Goal: Task Accomplishment & Management: Use online tool/utility

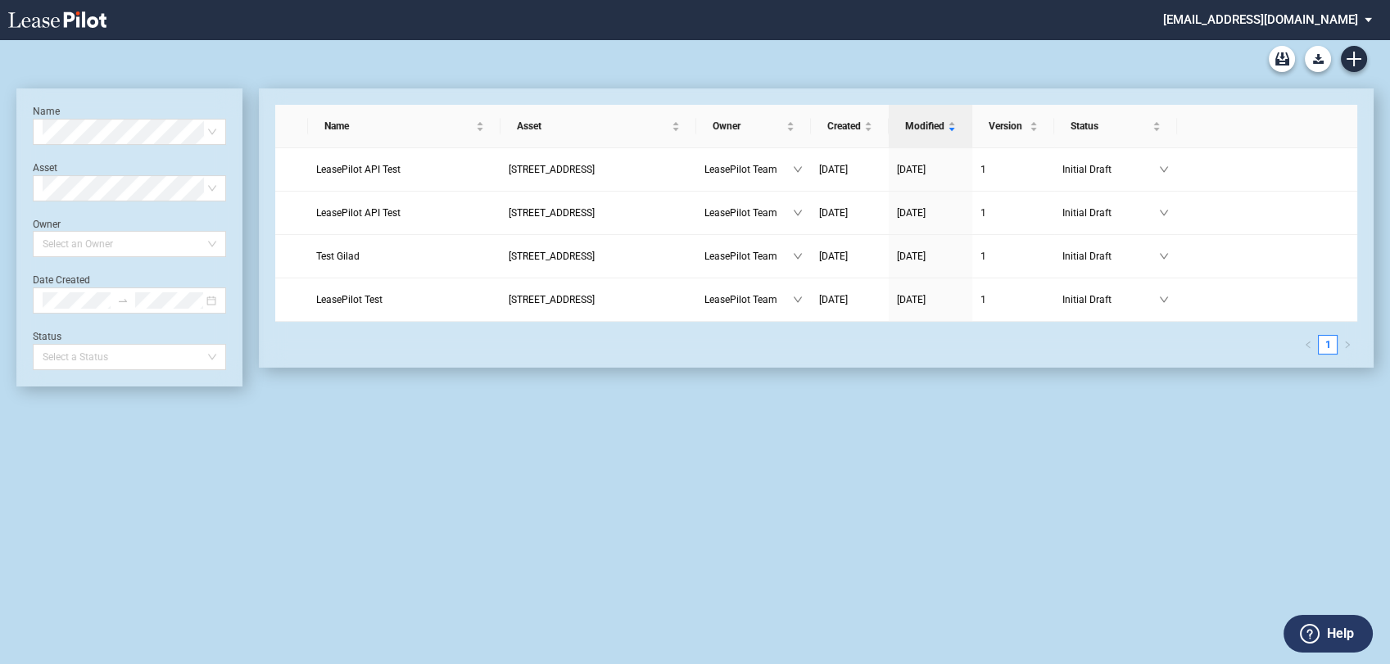
drag, startPoint x: 310, startPoint y: 94, endPoint x: 934, endPoint y: 374, distance: 684.1
click at [934, 374] on div "Name Asset Owner Created Modified Version Status LeasePilot API Test 109 State …" at bounding box center [807, 237] width 1131 height 298
click at [1093, 434] on div "Name Select name Asset Select Asset Owner Select an Owner Date Created Status S…" at bounding box center [695, 351] width 1390 height 625
click at [1352, 61] on icon "Create new document" at bounding box center [1354, 59] width 15 height 15
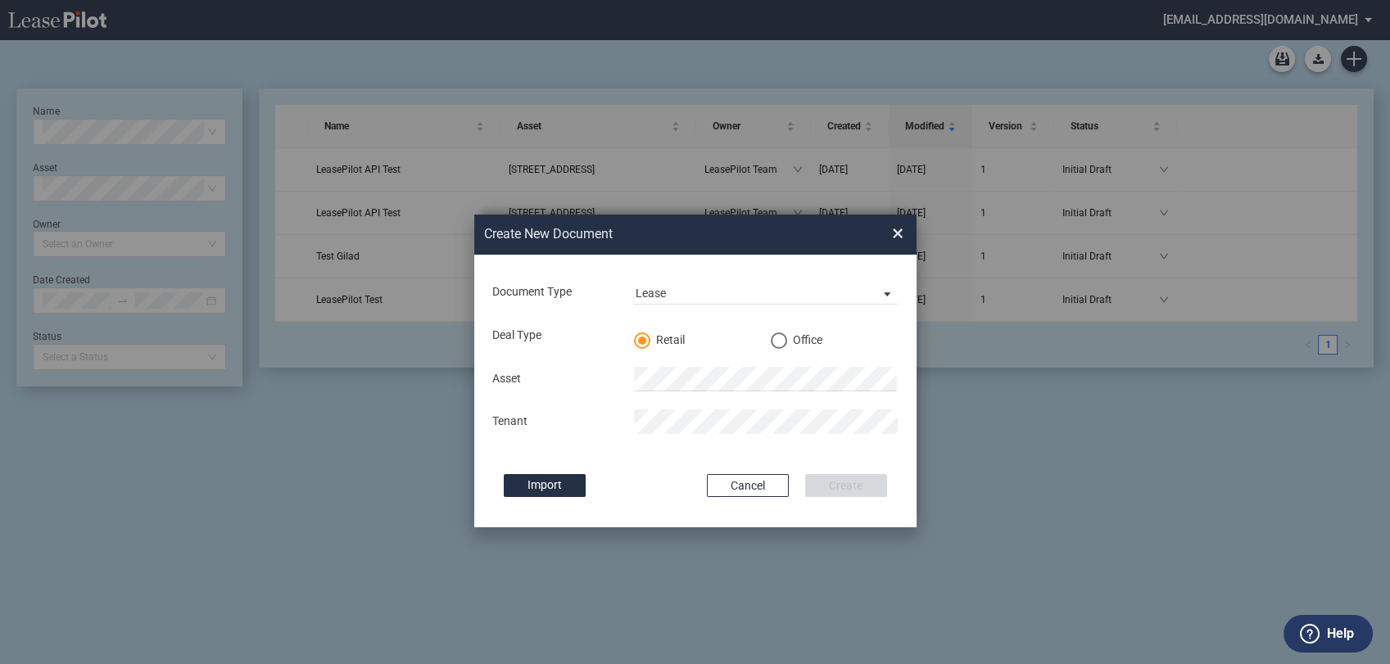
click at [901, 238] on span "×" at bounding box center [897, 234] width 11 height 26
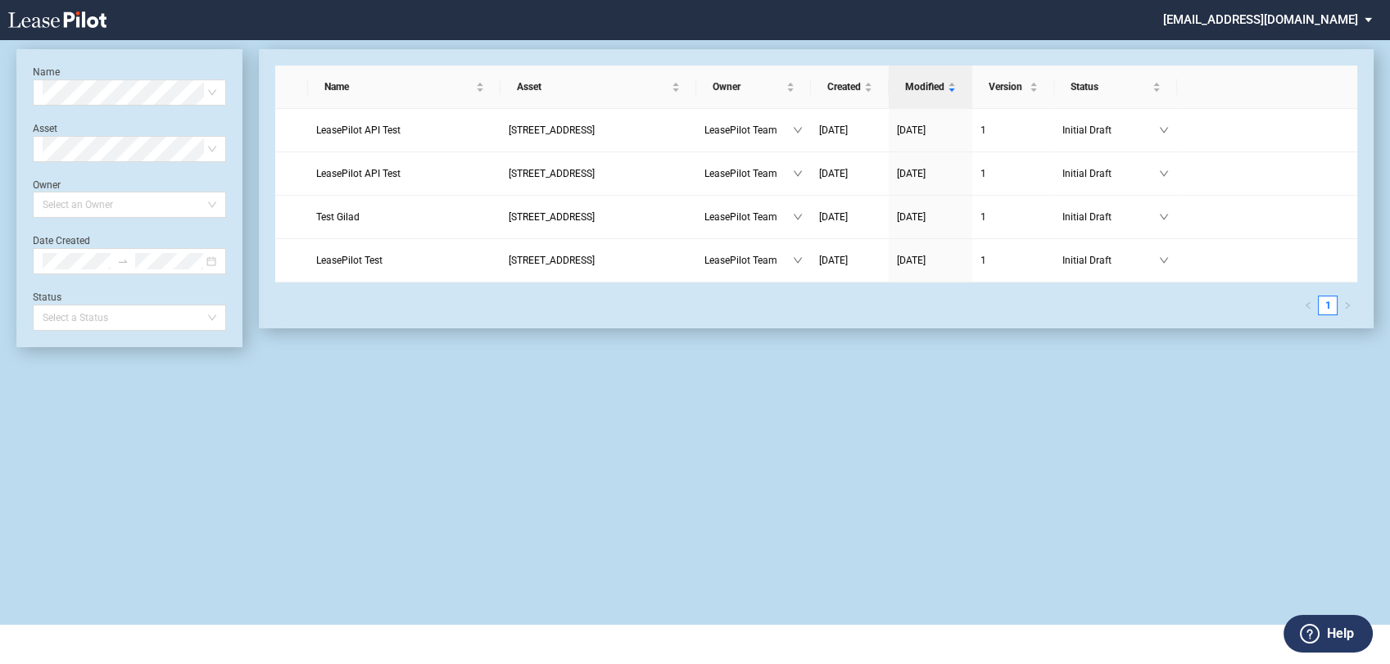
click at [1296, 29] on md-select "admin@leasepilot.co Change Password 2-Factor Authentication Admin Area Form Man…" at bounding box center [1274, 18] width 224 height 37
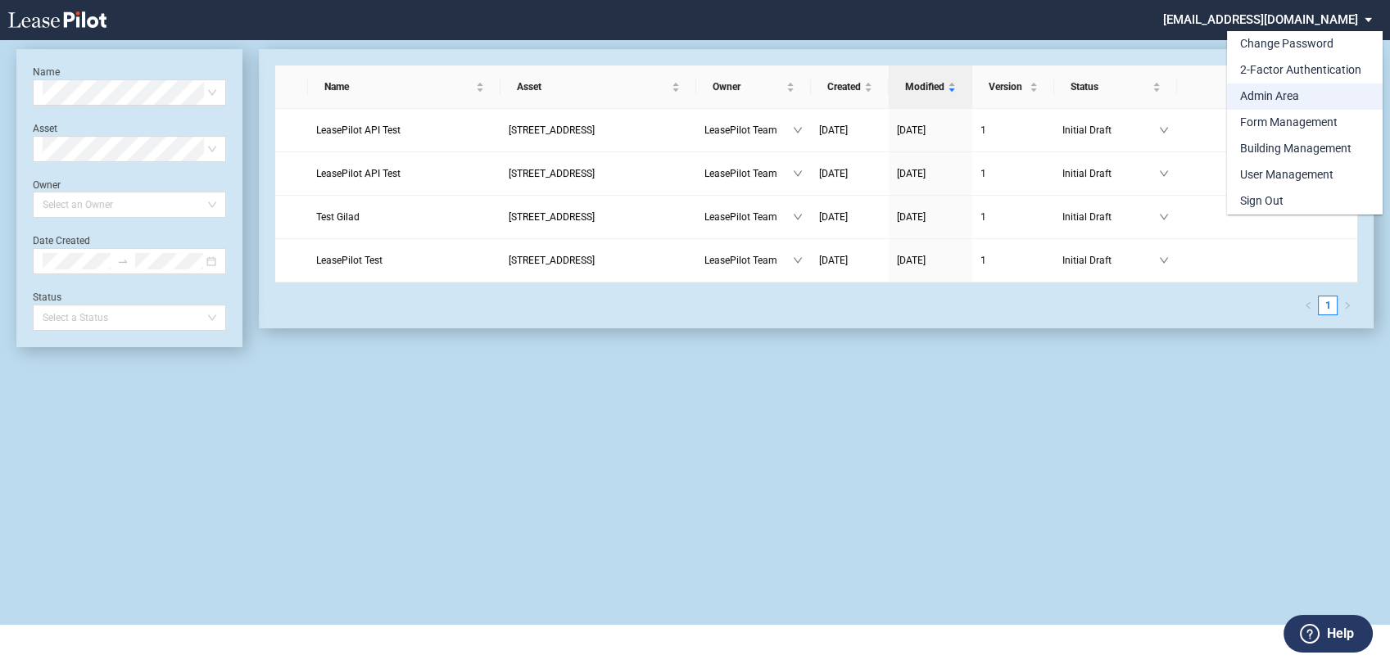
click at [1278, 97] on div "Admin Area" at bounding box center [1269, 96] width 59 height 16
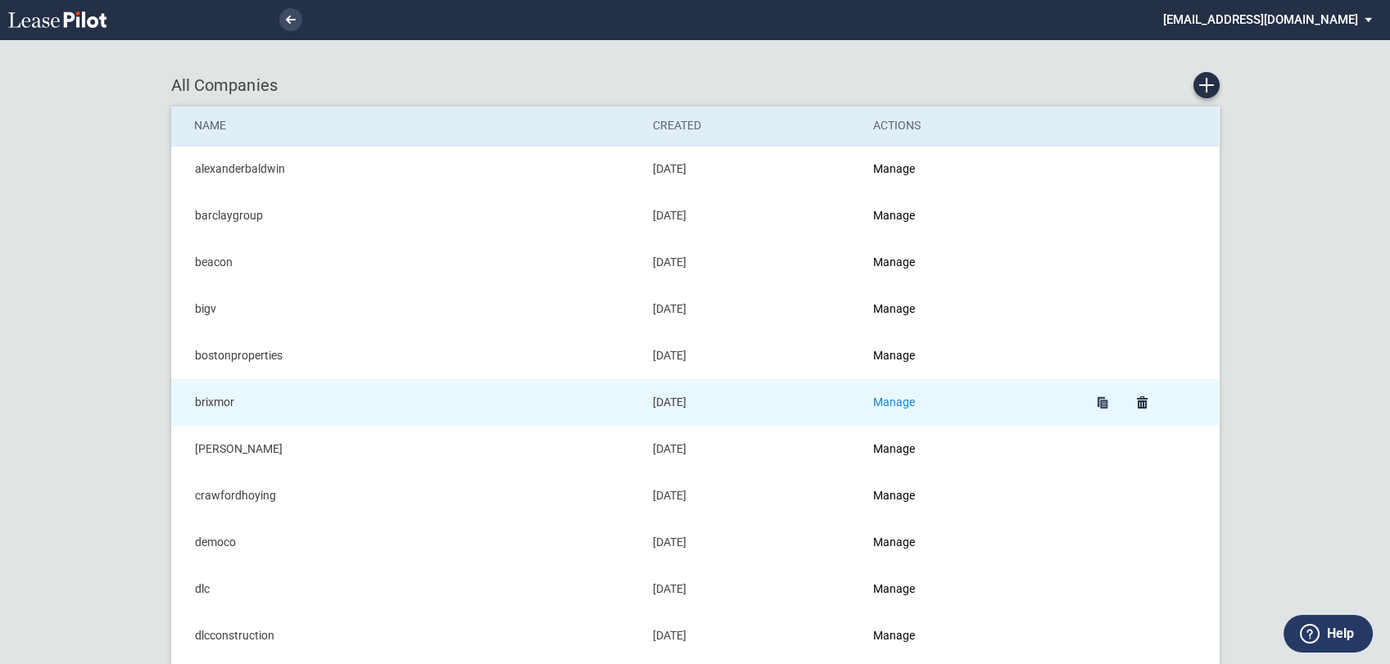
click at [887, 404] on link "Manage" at bounding box center [894, 402] width 42 height 13
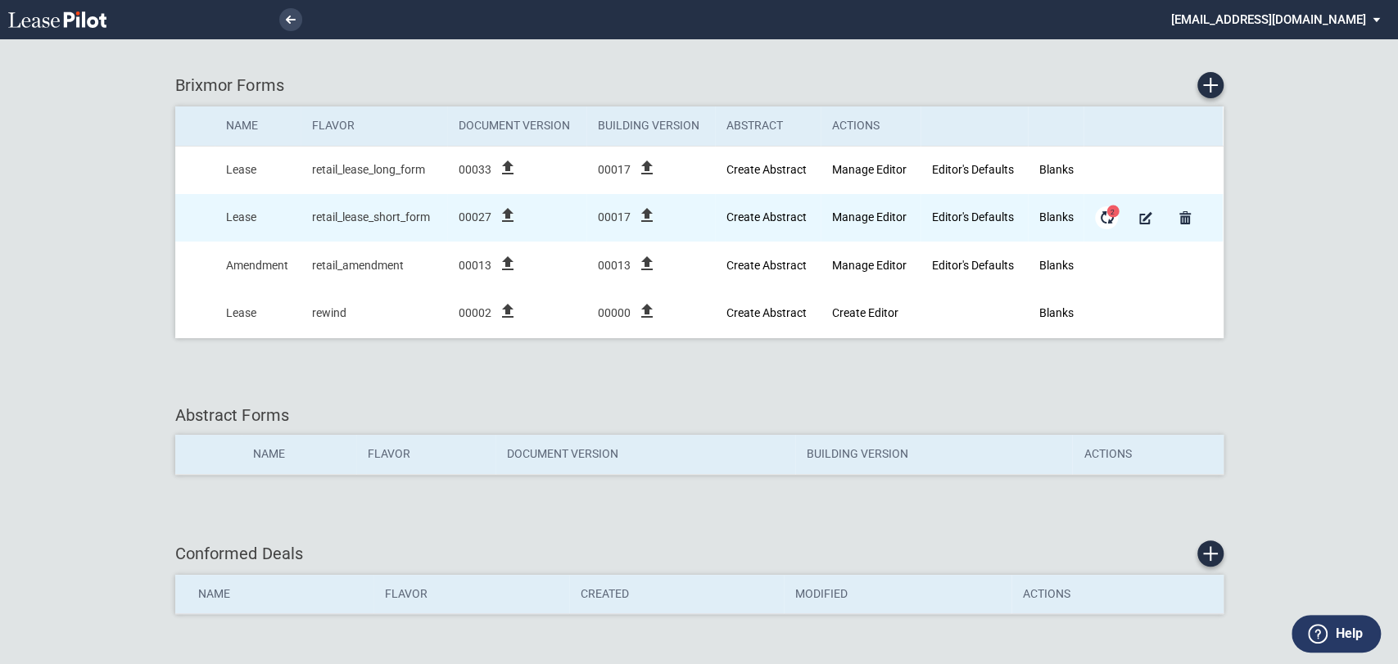
click at [1103, 216] on md-icon "Form Updates" at bounding box center [1107, 218] width 20 height 20
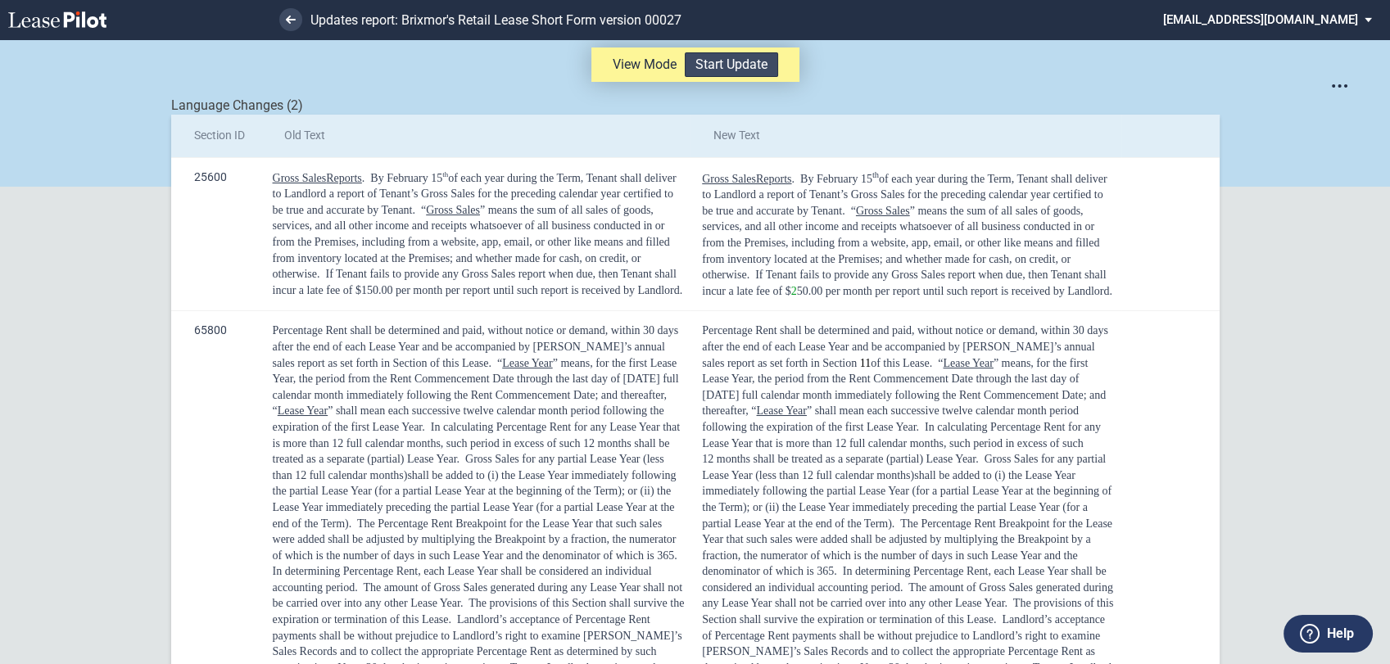
click at [740, 61] on button "Start Update" at bounding box center [731, 64] width 93 height 25
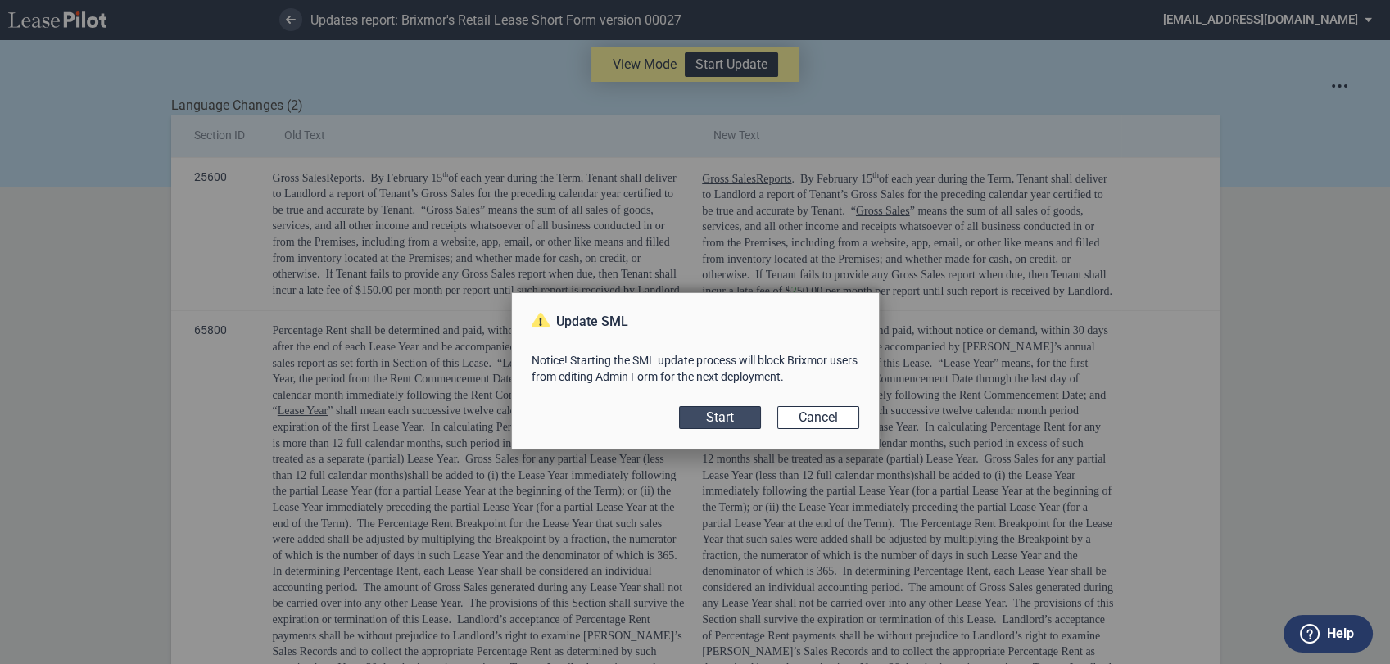
click at [709, 419] on button "Start" at bounding box center [720, 417] width 82 height 23
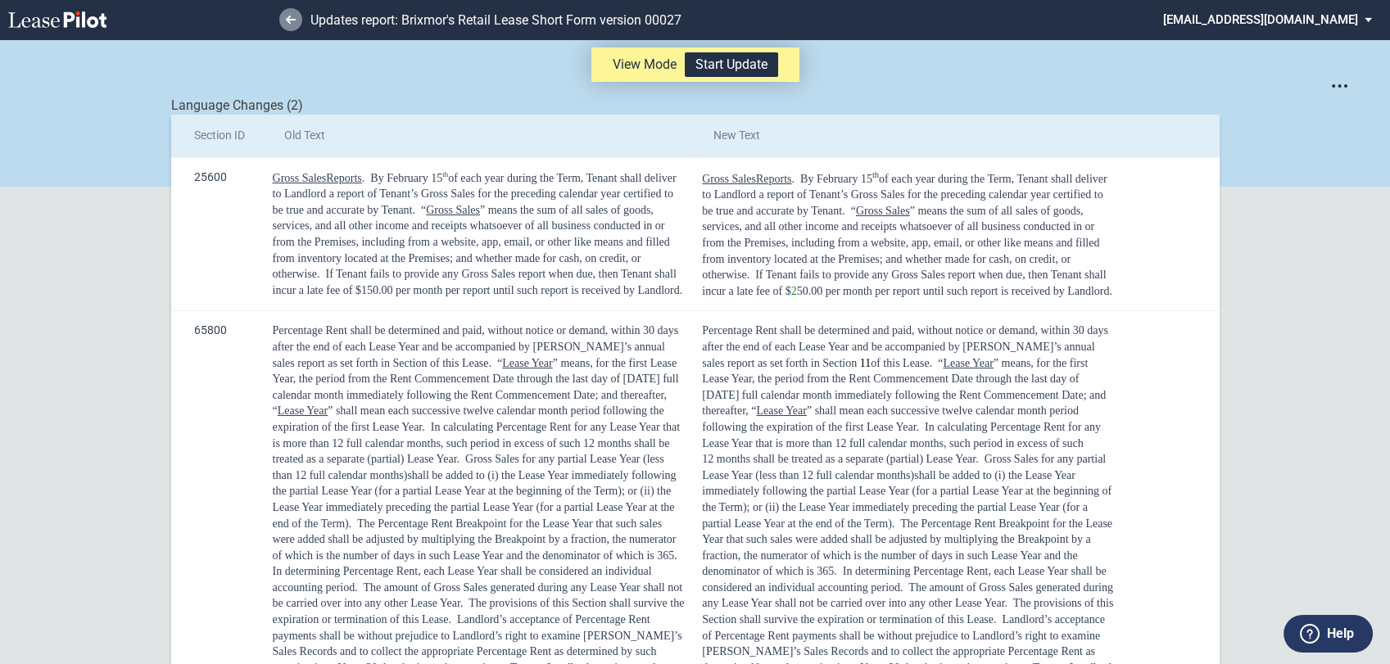
click at [292, 21] on icon at bounding box center [291, 20] width 10 height 8
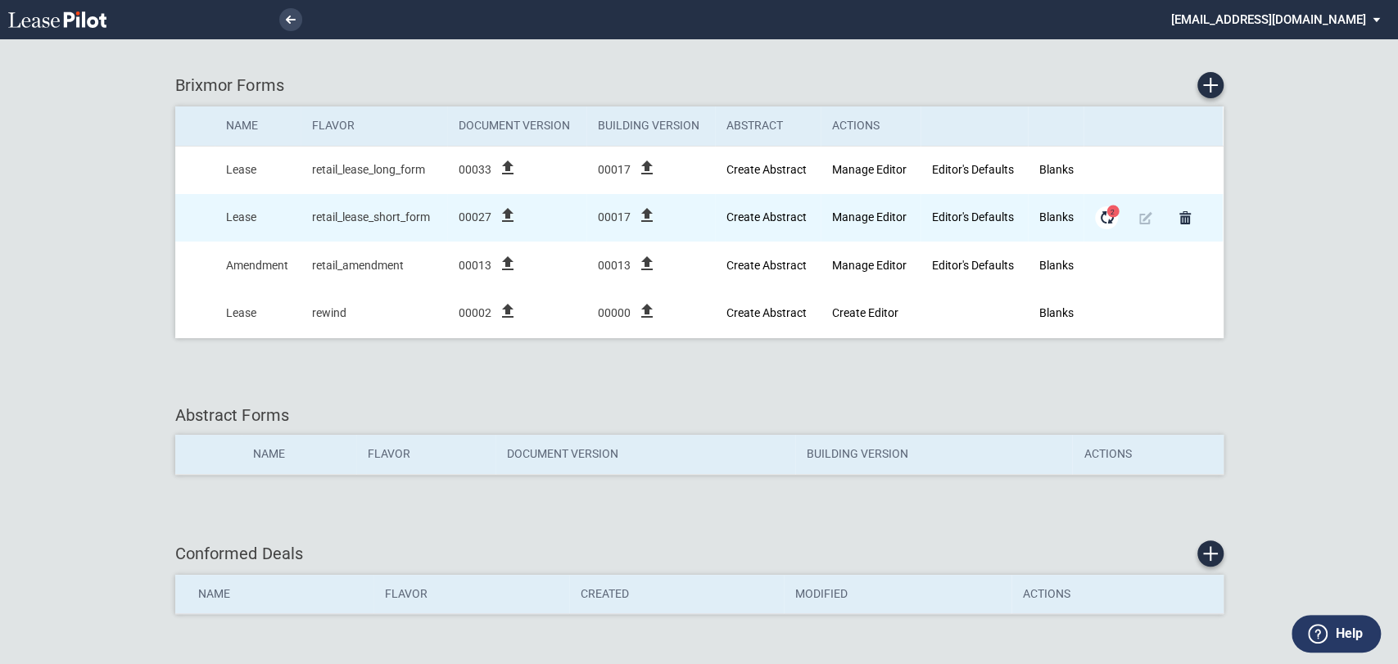
click at [1107, 216] on md-icon "Form Updates" at bounding box center [1107, 218] width 20 height 20
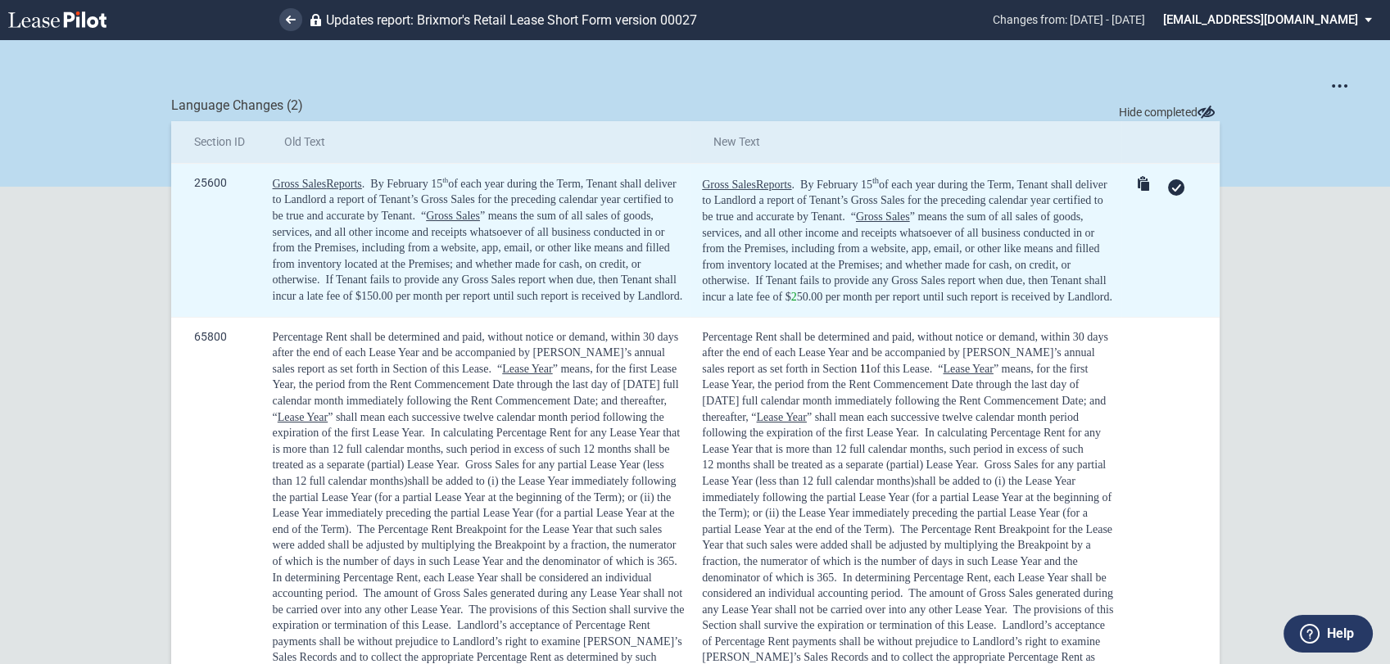
click at [1171, 183] on div at bounding box center [1176, 187] width 16 height 16
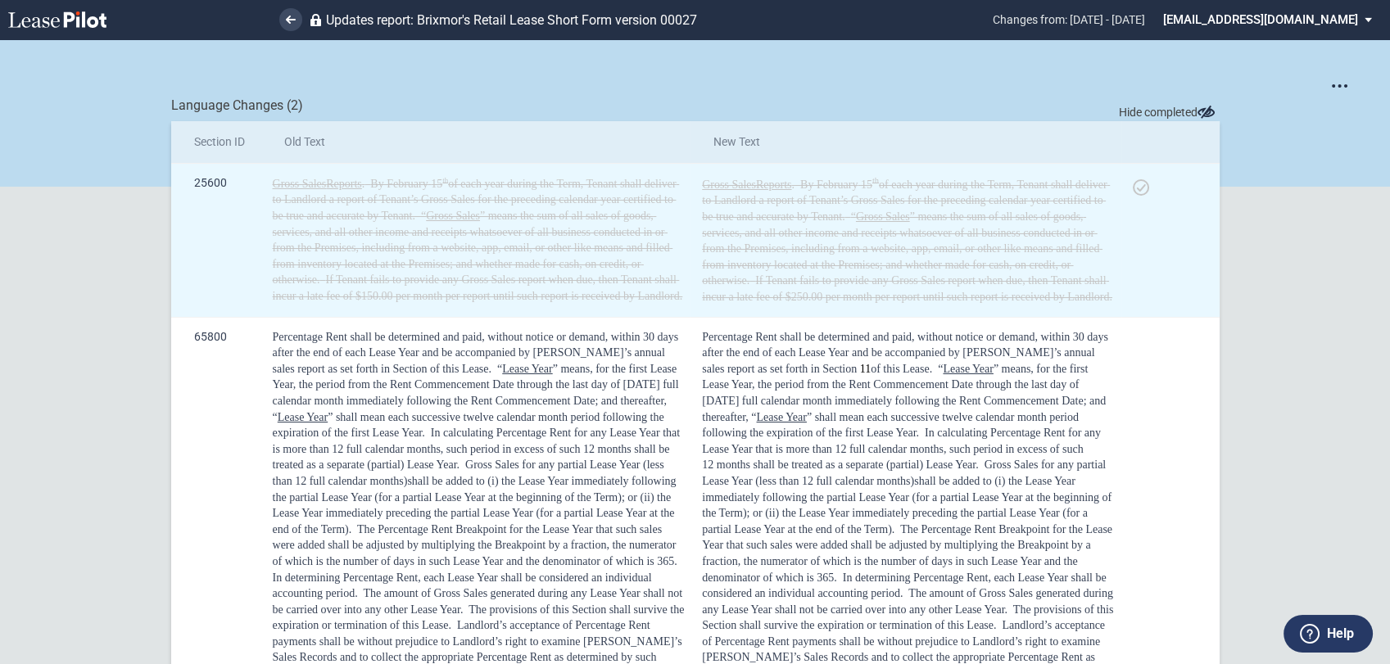
scroll to position [273, 0]
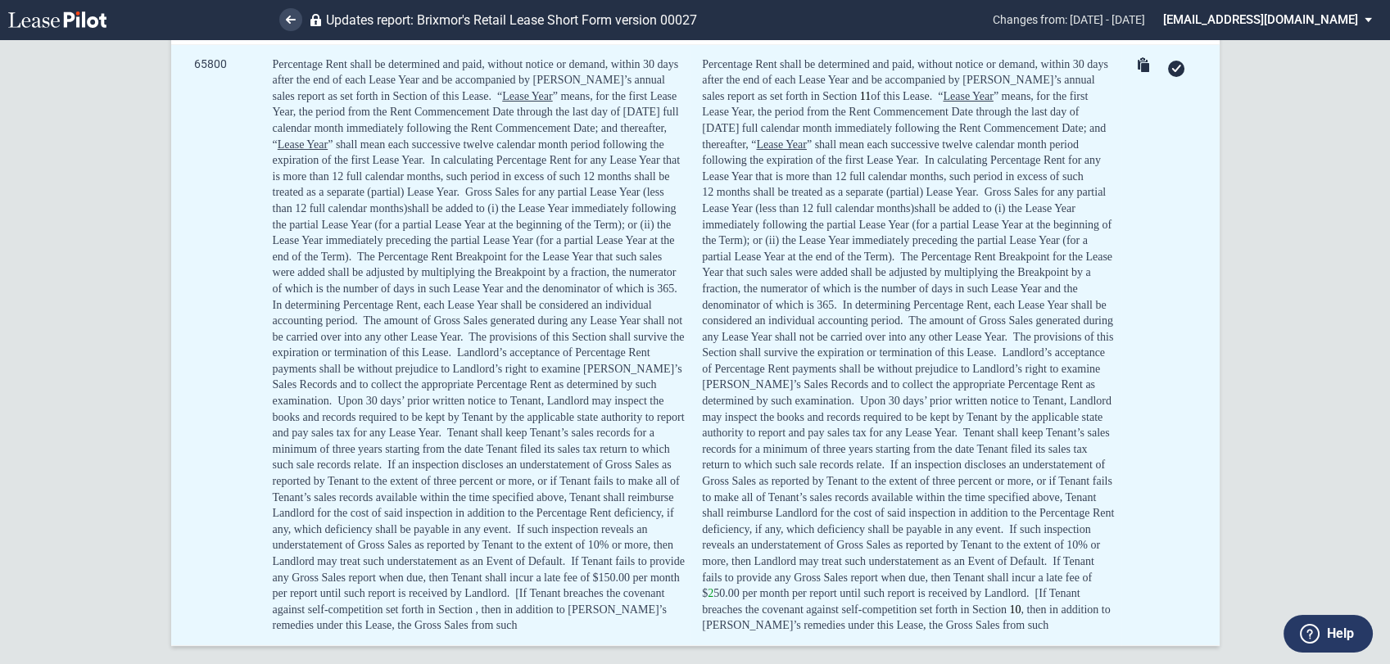
click at [1173, 71] on icon at bounding box center [1176, 68] width 10 height 7
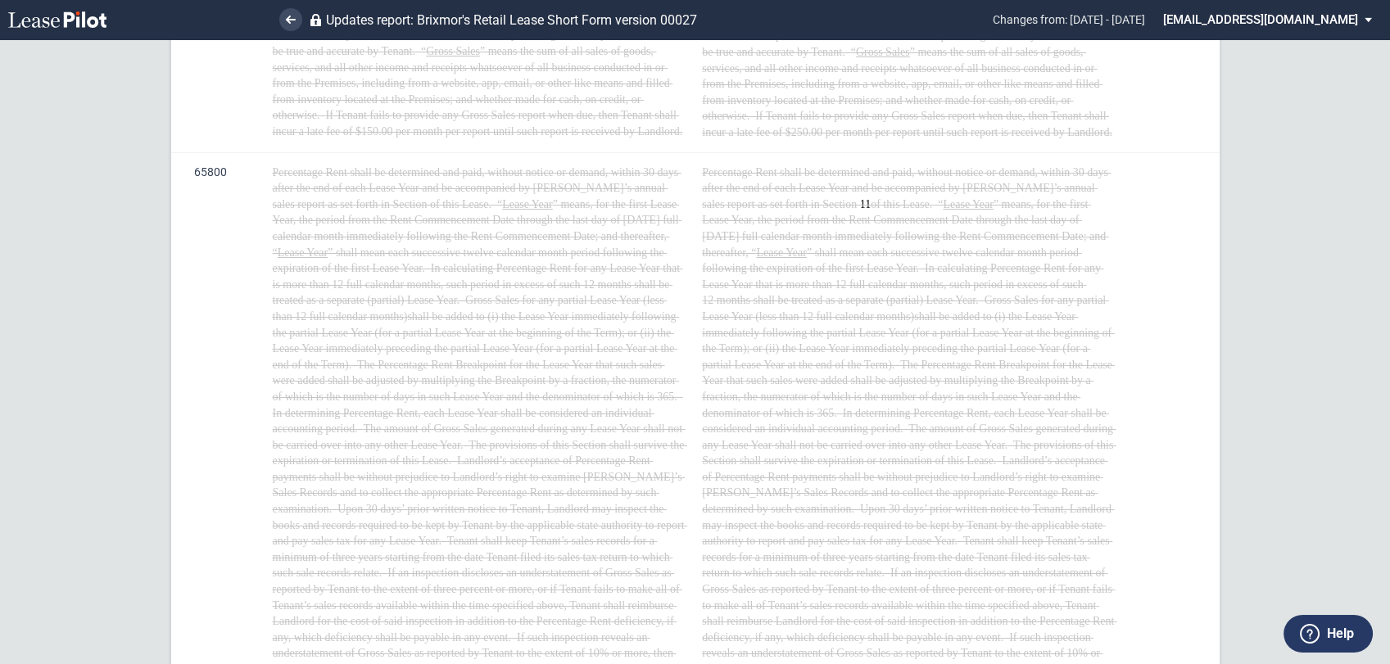
scroll to position [0, 0]
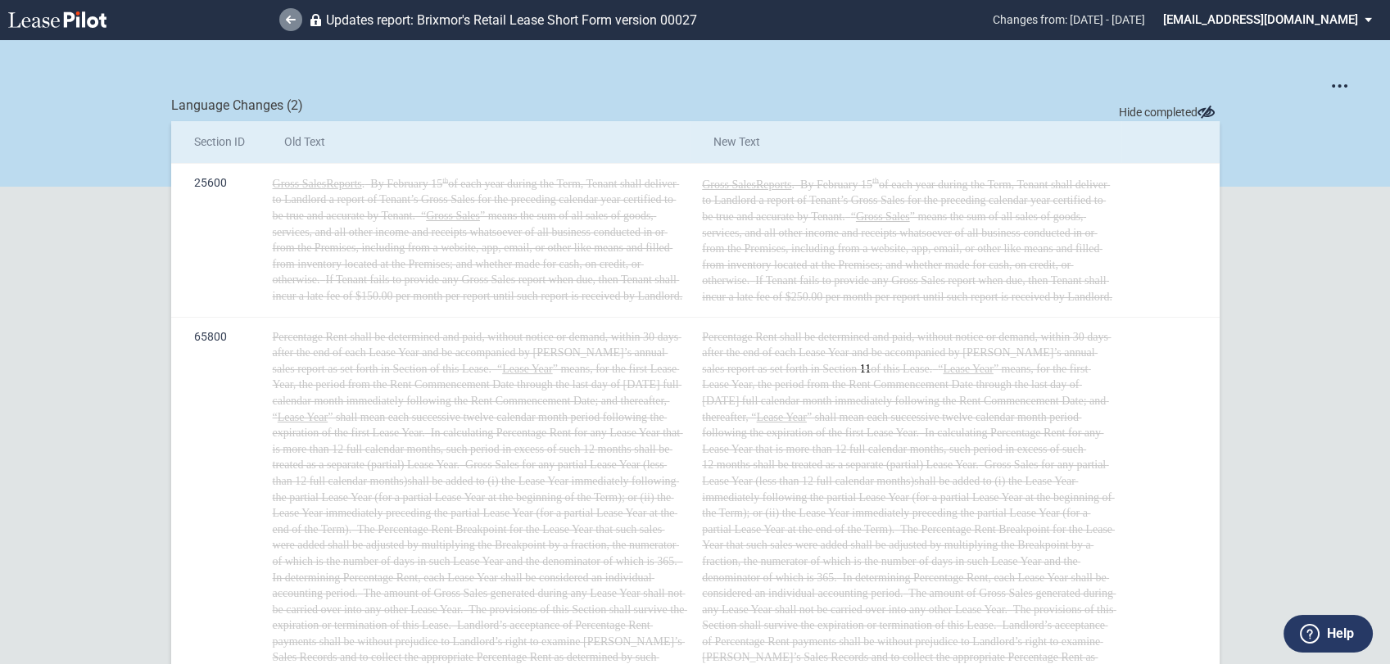
click at [294, 25] on link at bounding box center [290, 19] width 23 height 23
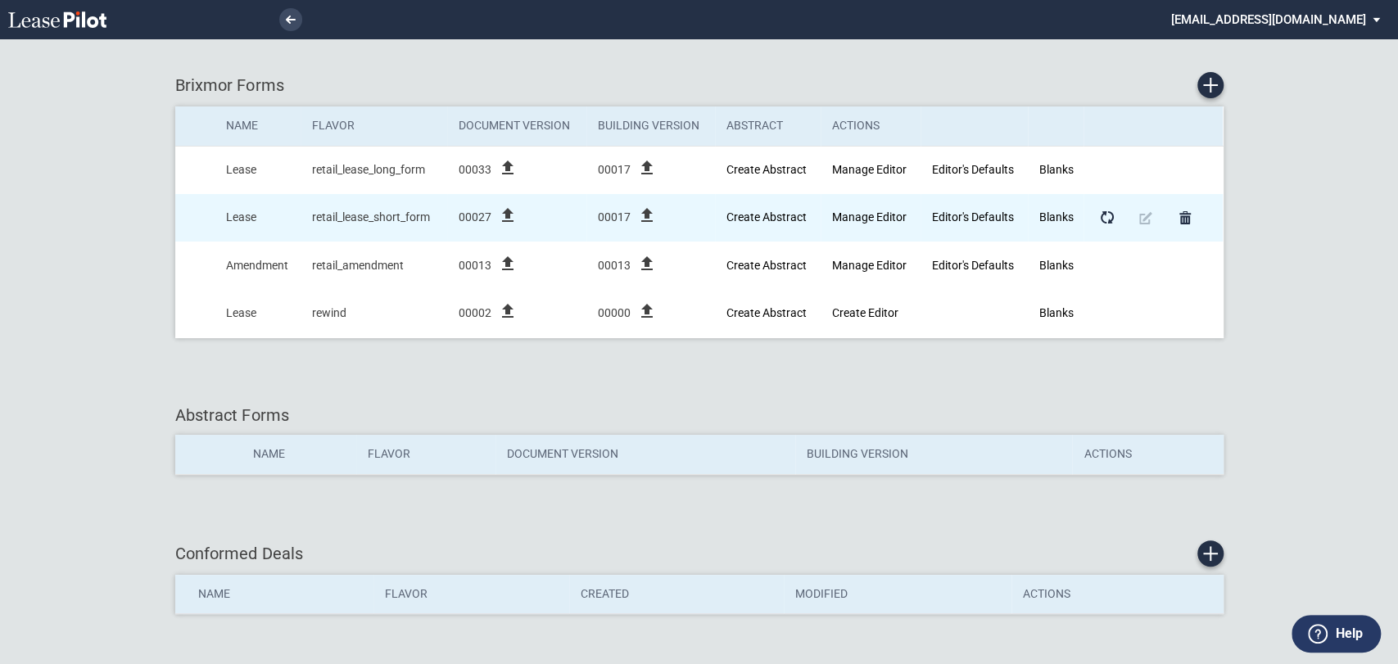
click at [512, 216] on icon "file_upload" at bounding box center [508, 216] width 20 height 20
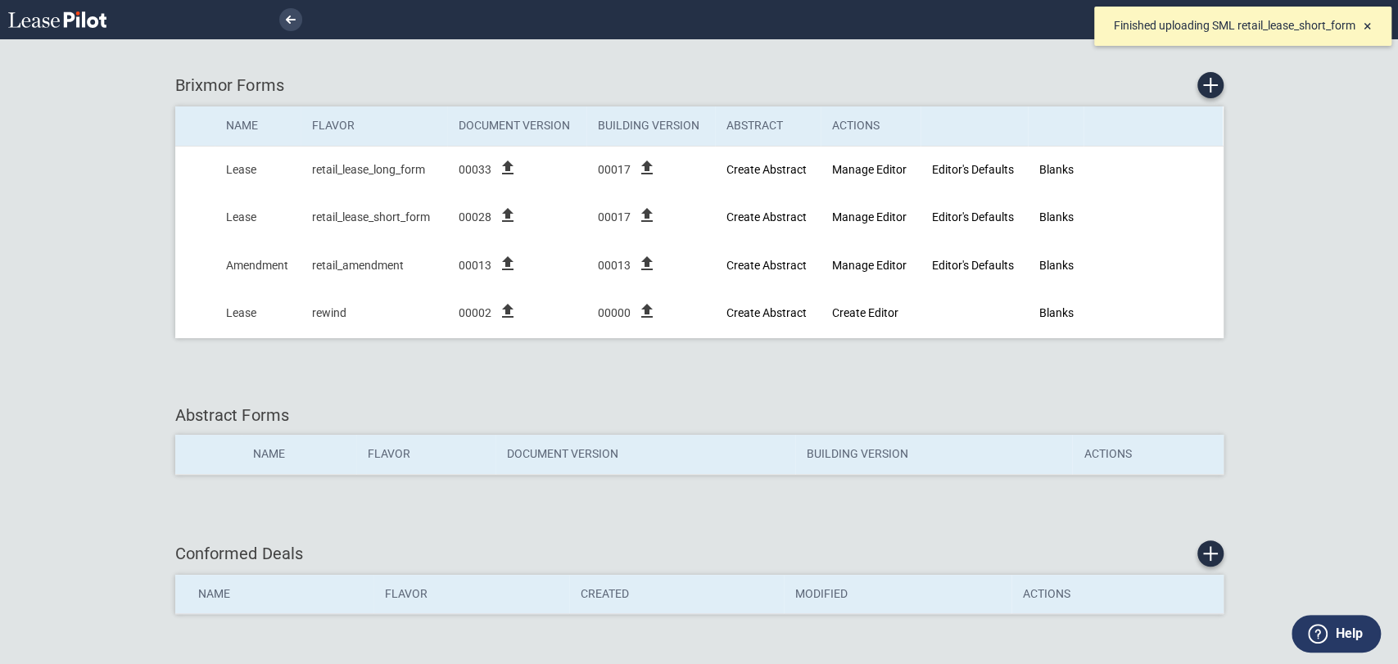
click at [1370, 25] on span "×" at bounding box center [1368, 25] width 8 height 17
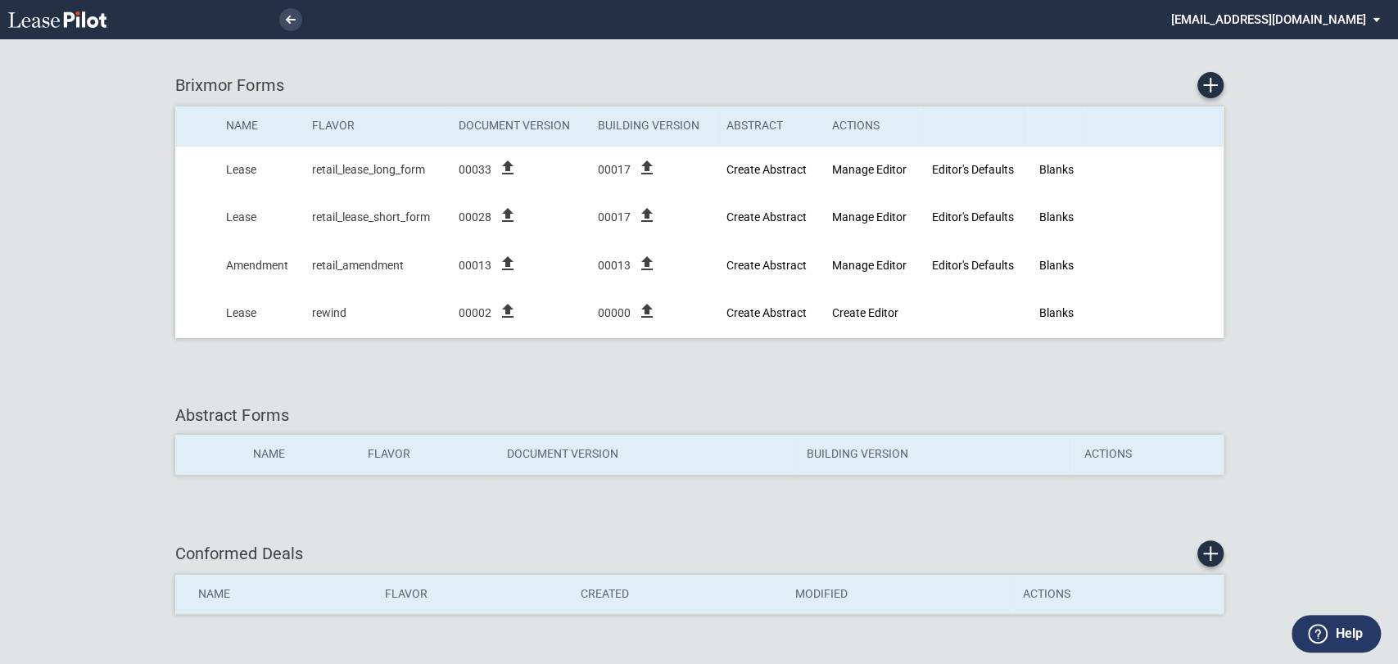
click at [1350, 25] on md-select "[EMAIL_ADDRESS][DOMAIN_NAME] Change Password 2-Factor Authentication Admin Area…" at bounding box center [1282, 18] width 224 height 37
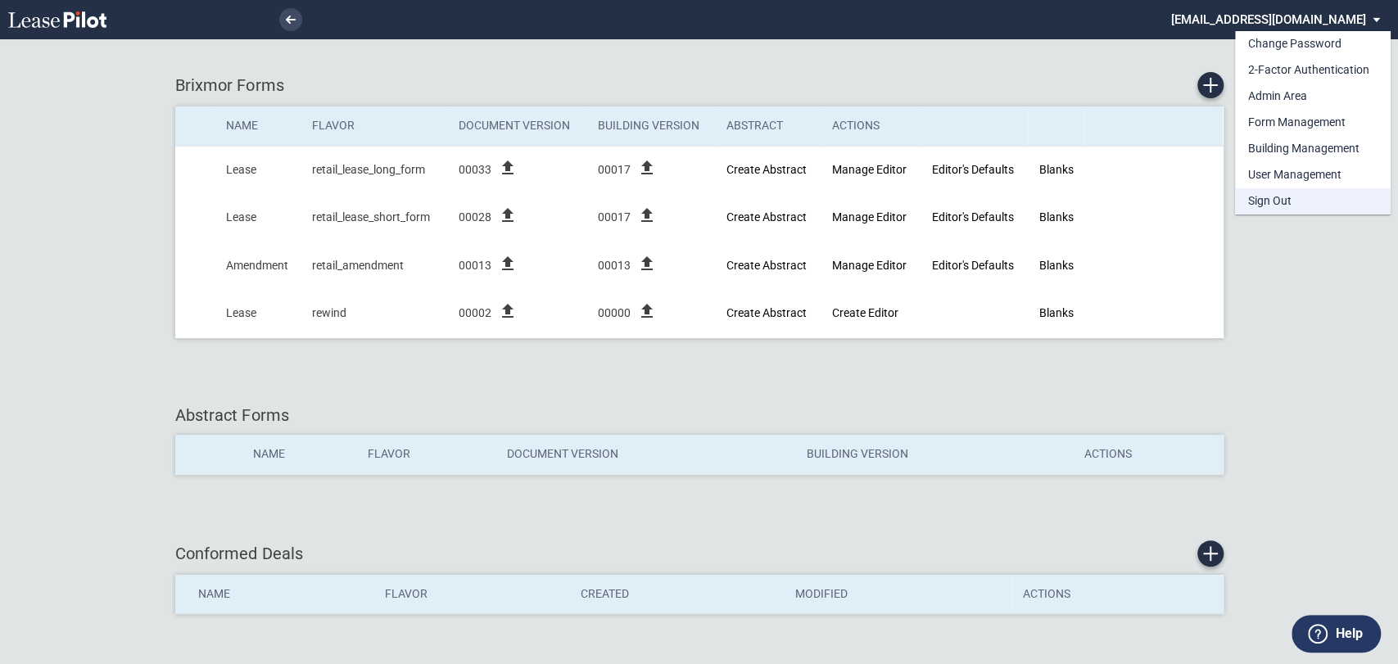
click at [1272, 205] on div "Sign Out" at bounding box center [1269, 201] width 43 height 16
